Goal: Navigation & Orientation: Find specific page/section

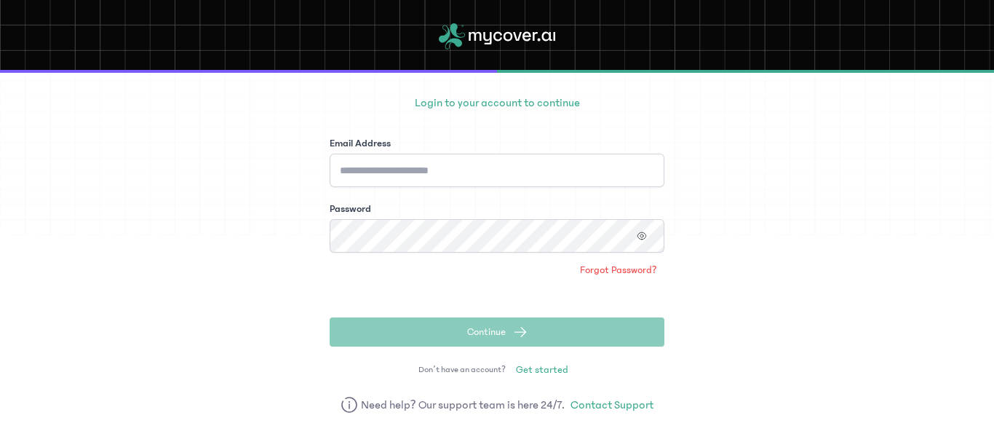
scroll to position [93, 0]
type input "**********"
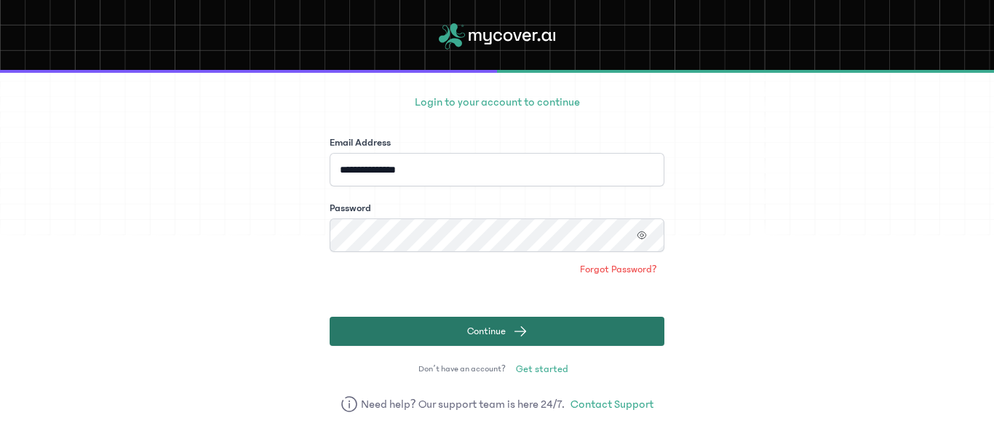
click at [541, 341] on button "Continue" at bounding box center [497, 331] width 335 height 29
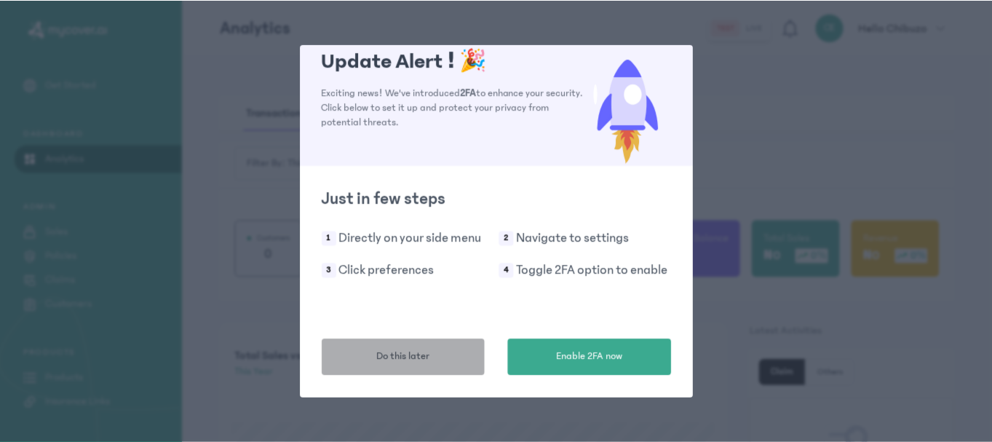
scroll to position [19, 0]
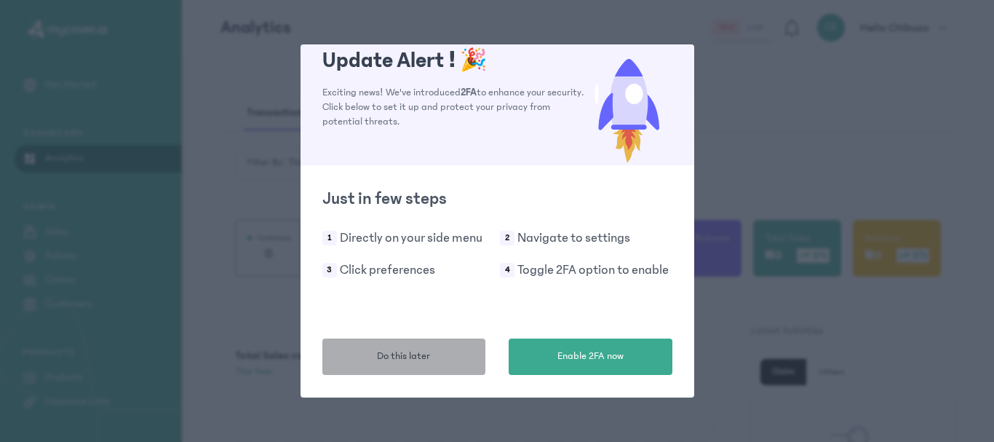
click at [413, 357] on span "Do this later" at bounding box center [403, 356] width 53 height 15
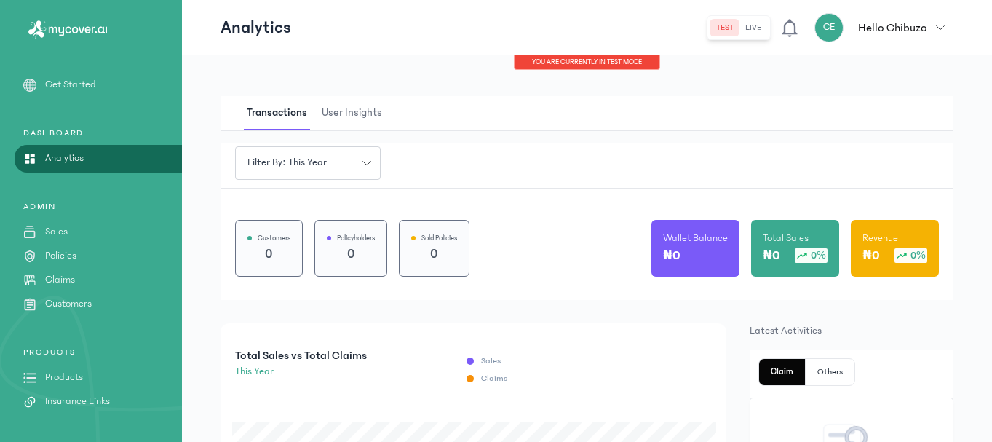
click at [76, 276] on link "Claims" at bounding box center [91, 279] width 182 height 15
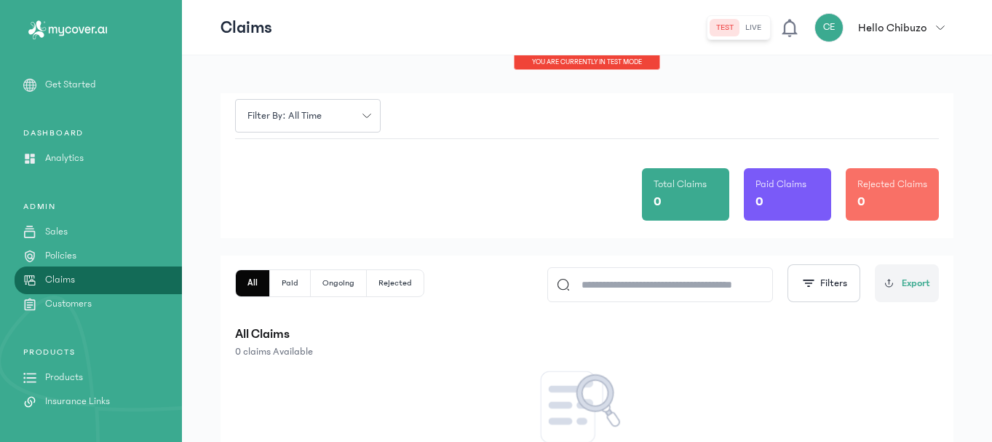
click at [76, 301] on p "Customers" at bounding box center [68, 303] width 47 height 15
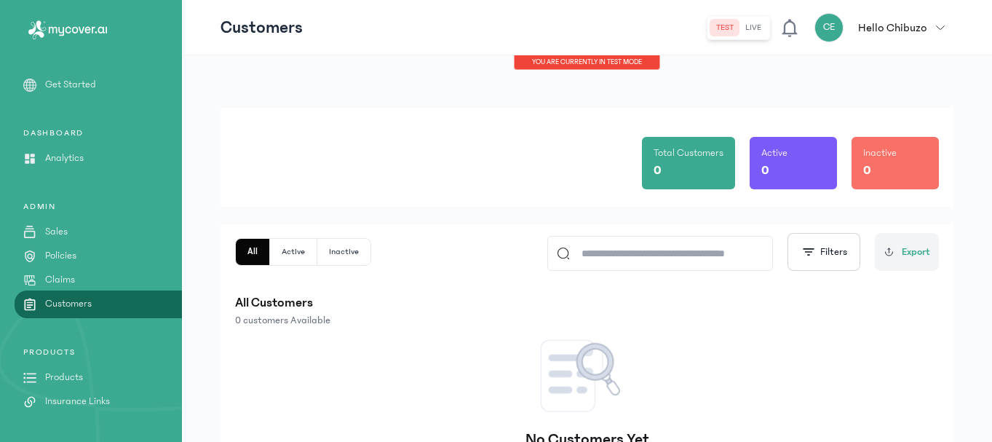
click at [84, 230] on link "Sales" at bounding box center [91, 231] width 182 height 15
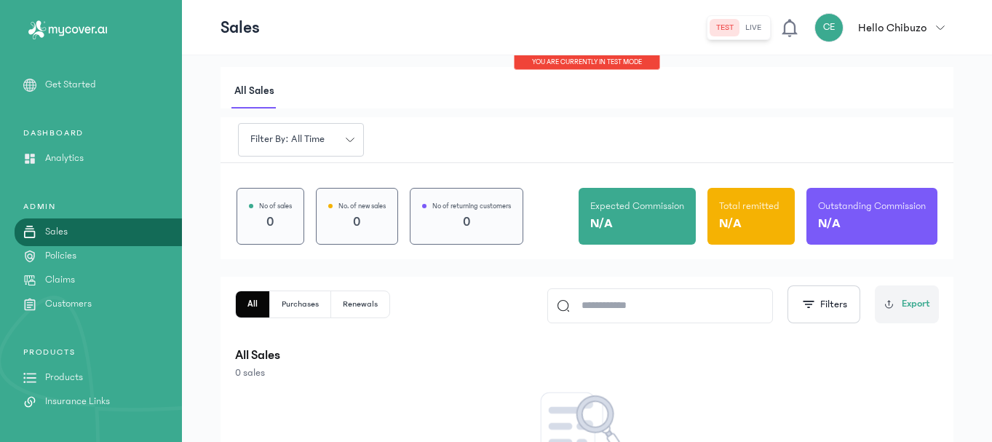
click at [70, 154] on p "Analytics" at bounding box center [64, 158] width 39 height 15
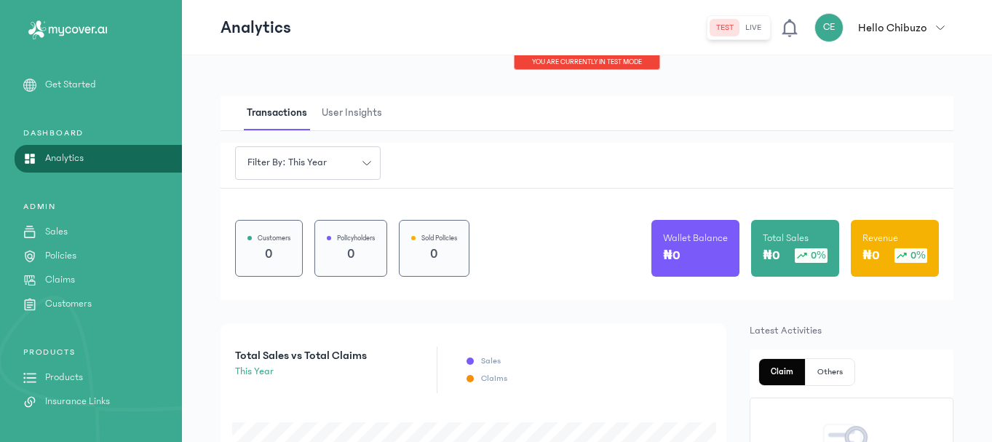
click at [76, 82] on p "Get Started" at bounding box center [70, 84] width 51 height 15
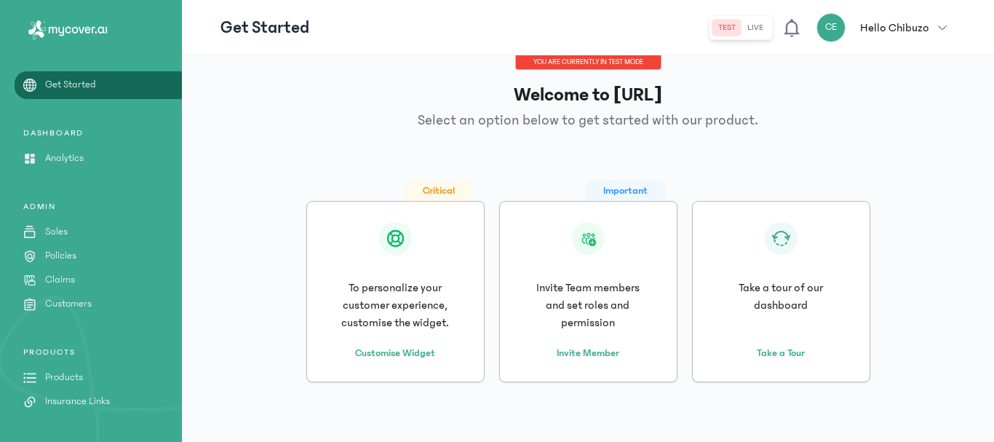
click at [755, 26] on button "live" at bounding box center [756, 27] width 28 height 17
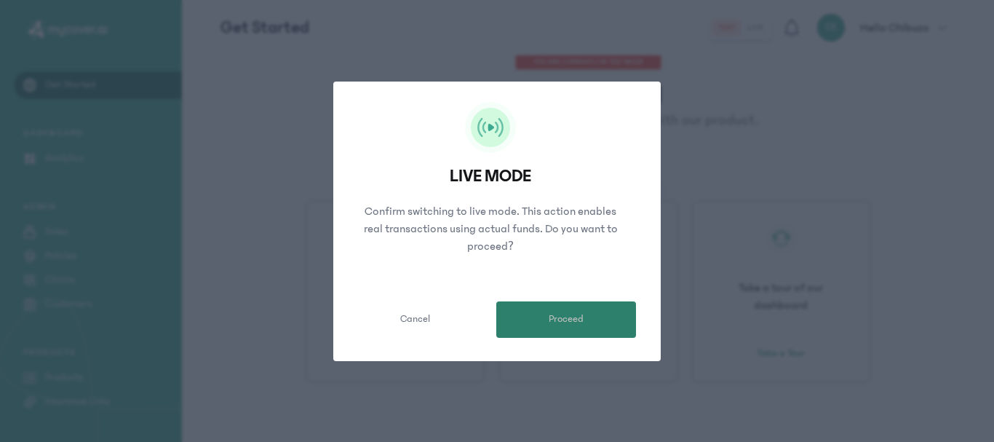
click at [558, 322] on span "Proceed" at bounding box center [566, 319] width 35 height 15
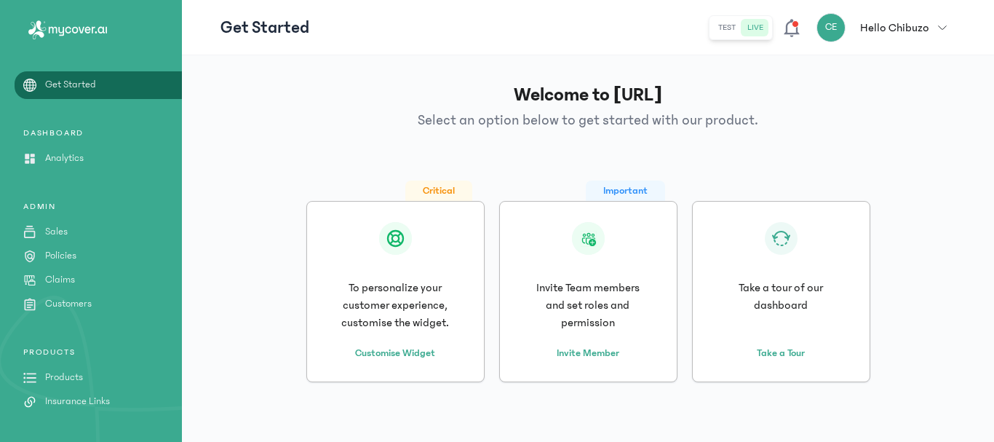
click at [70, 280] on p "Claims" at bounding box center [60, 279] width 30 height 15
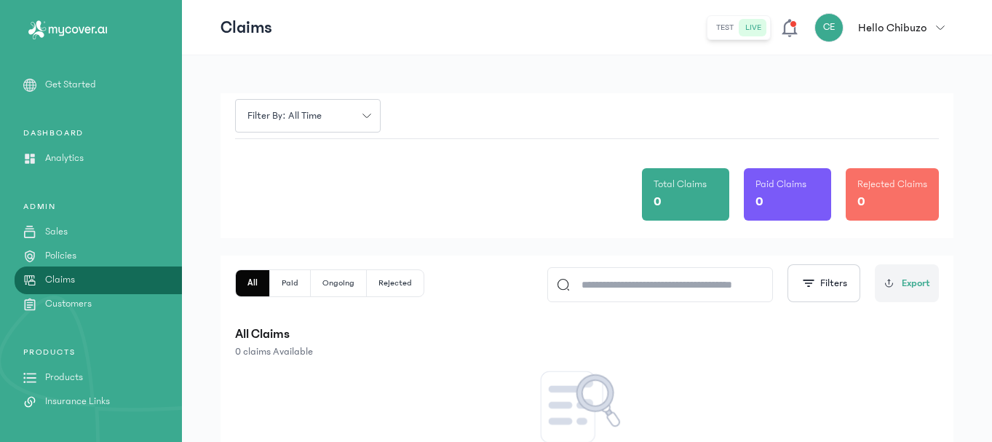
click at [933, 26] on span "button" at bounding box center [940, 27] width 26 height 9
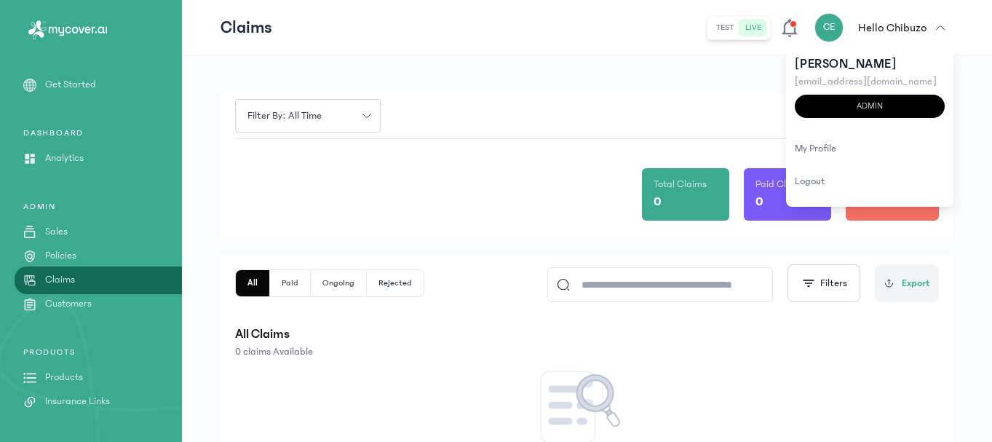
click at [71, 375] on p "Products" at bounding box center [64, 377] width 38 height 15
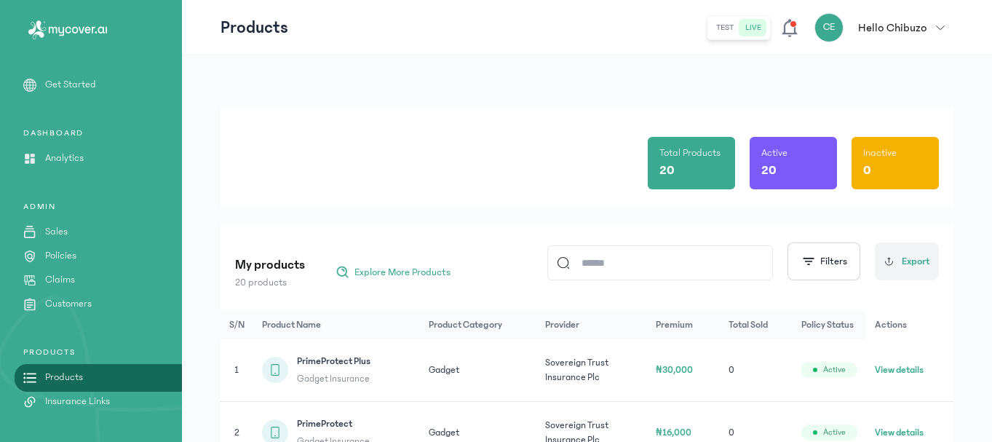
click at [591, 262] on input at bounding box center [667, 262] width 194 height 33
click at [614, 267] on input "*******" at bounding box center [667, 262] width 194 height 33
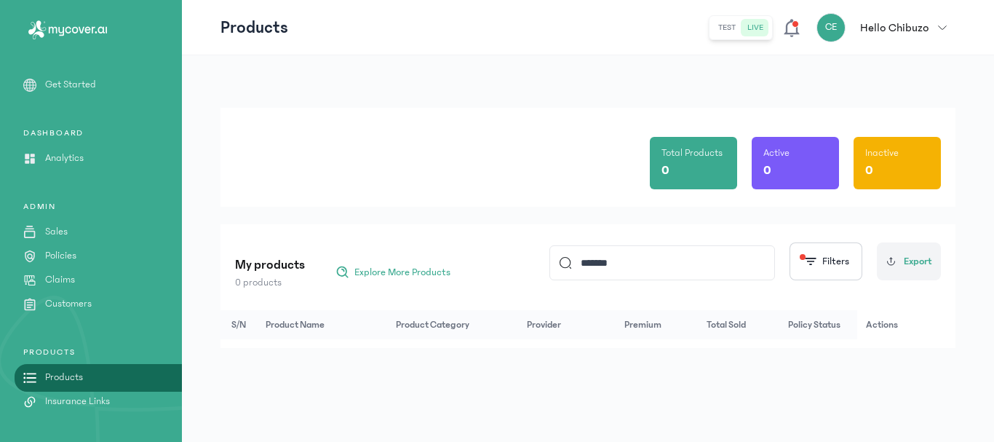
click at [592, 265] on input "*******" at bounding box center [669, 262] width 194 height 33
click at [611, 272] on input "*****" at bounding box center [669, 262] width 194 height 33
type input "*"
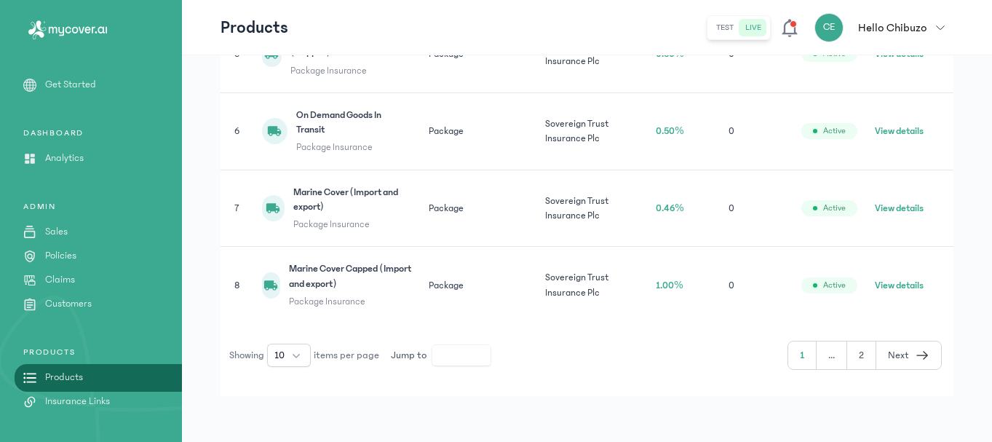
scroll to position [573, 0]
click at [306, 349] on button "10" at bounding box center [289, 354] width 44 height 23
click at [291, 274] on li "40" at bounding box center [289, 275] width 38 height 23
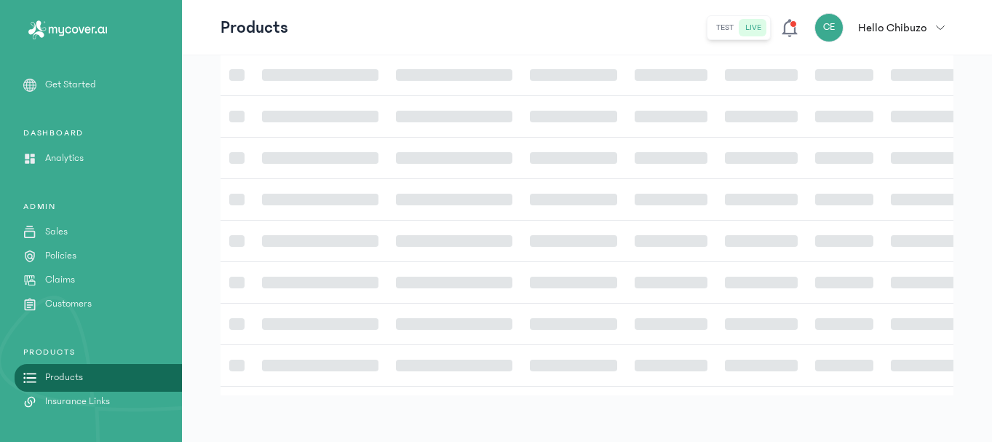
scroll to position [371, 0]
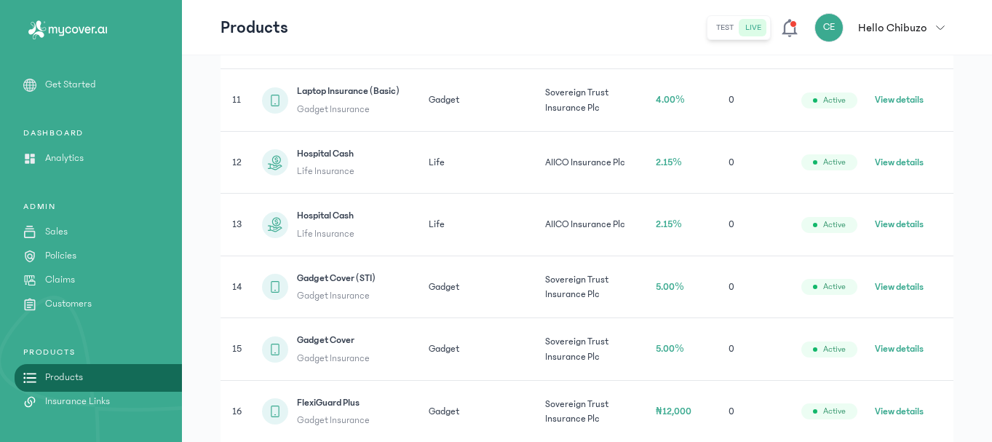
scroll to position [973, 0]
